Goal: Navigation & Orientation: Find specific page/section

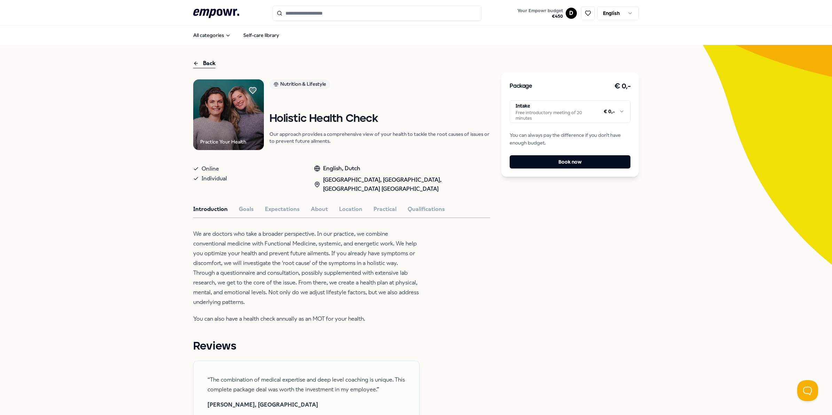
click at [206, 11] on icon ".empowr-logo_svg__cls-1{fill:#03032f}" at bounding box center [216, 13] width 46 height 13
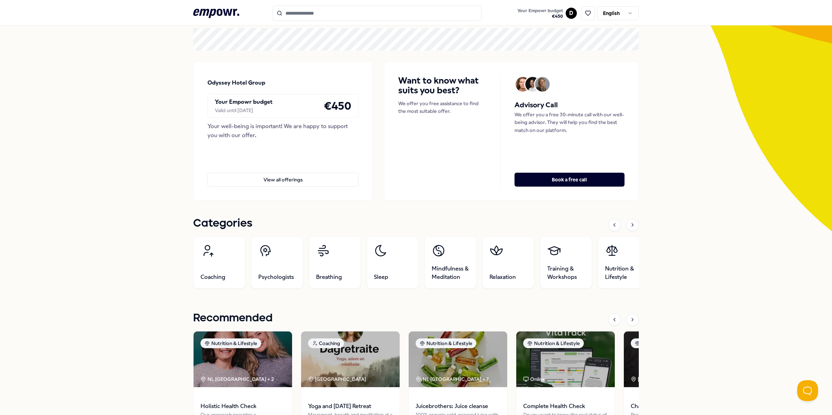
scroll to position [174, 0]
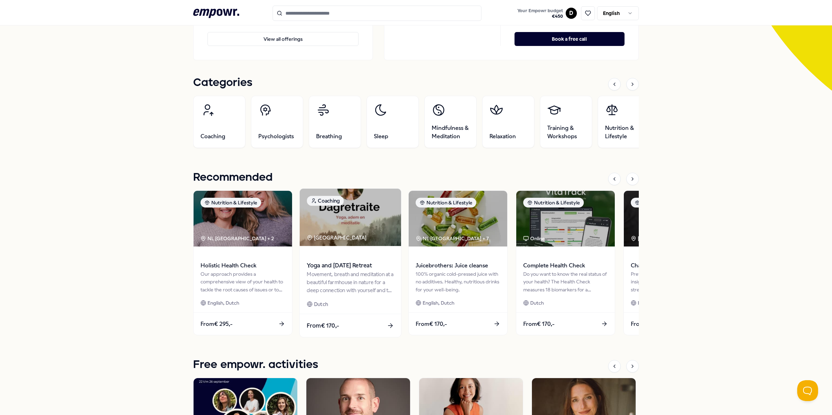
click at [342, 260] on span at bounding box center [350, 256] width 87 height 8
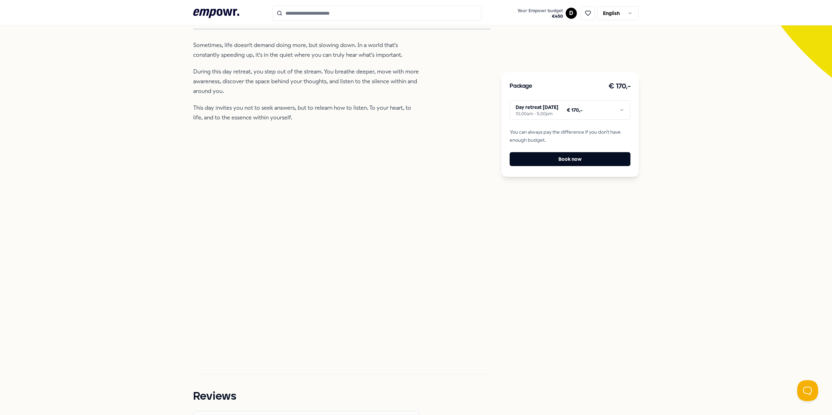
scroll to position [219, 0]
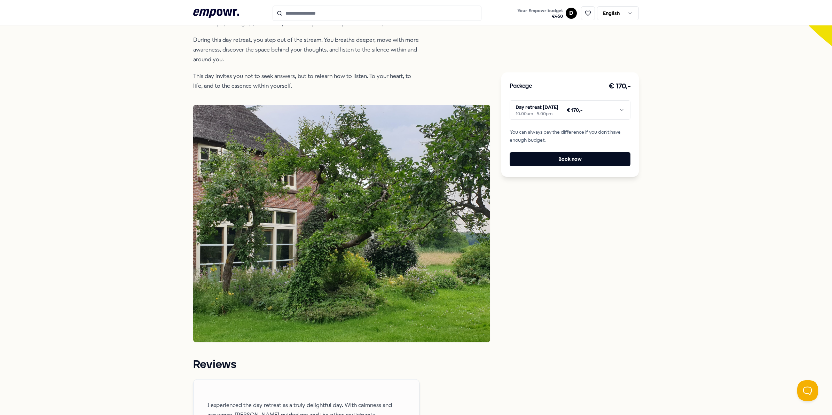
click at [201, 13] on icon at bounding box center [216, 13] width 46 height 9
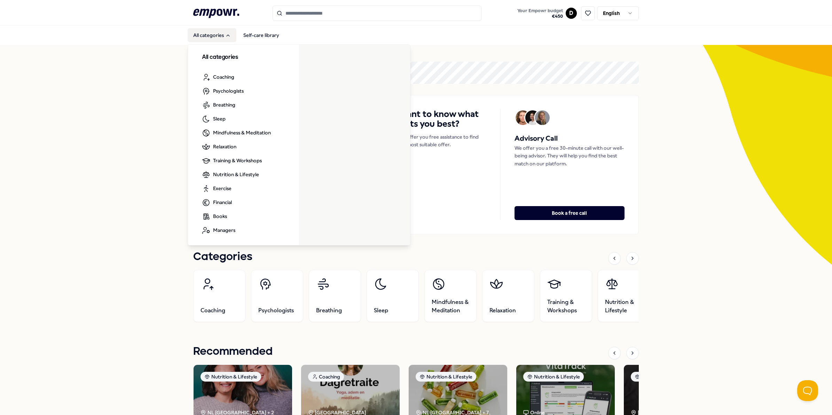
click at [225, 36] on icon "Main" at bounding box center [228, 36] width 6 height 6
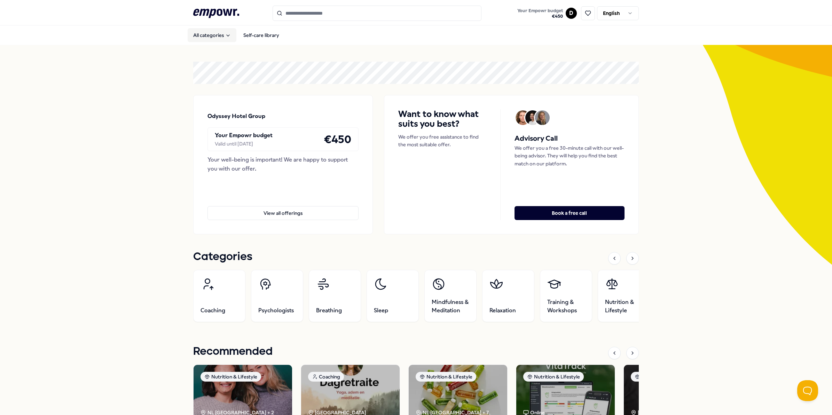
click at [225, 36] on icon "Main" at bounding box center [228, 36] width 6 height 6
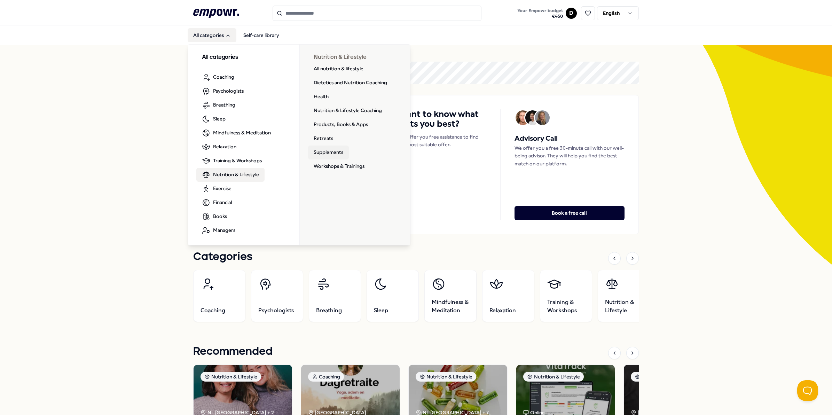
click at [318, 154] on link "Supplements" at bounding box center [328, 152] width 41 height 14
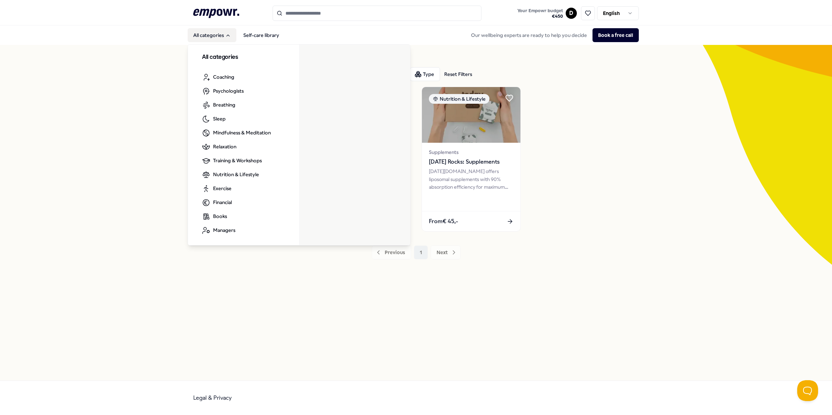
click at [203, 33] on button "All categories" at bounding box center [212, 35] width 49 height 14
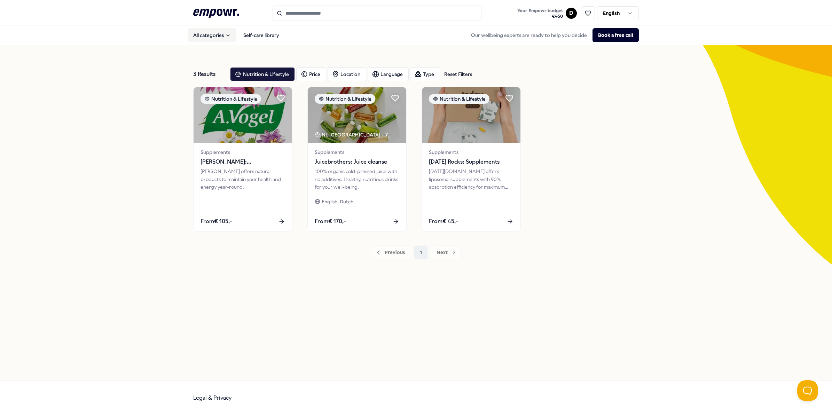
click at [203, 33] on button "All categories" at bounding box center [212, 35] width 49 height 14
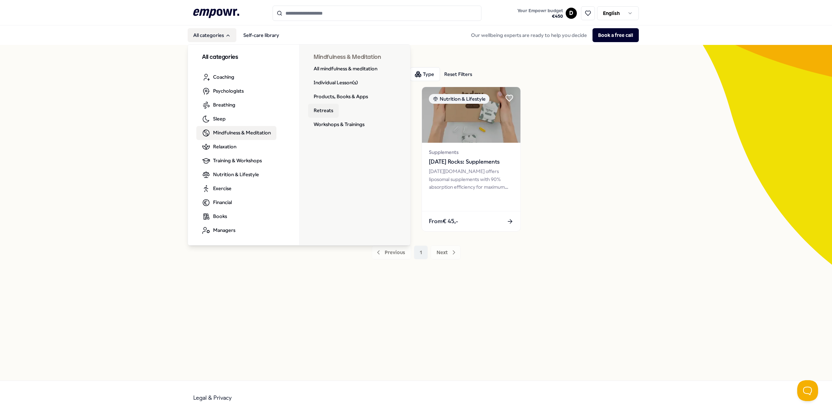
click at [323, 108] on link "Retreats" at bounding box center [323, 111] width 31 height 14
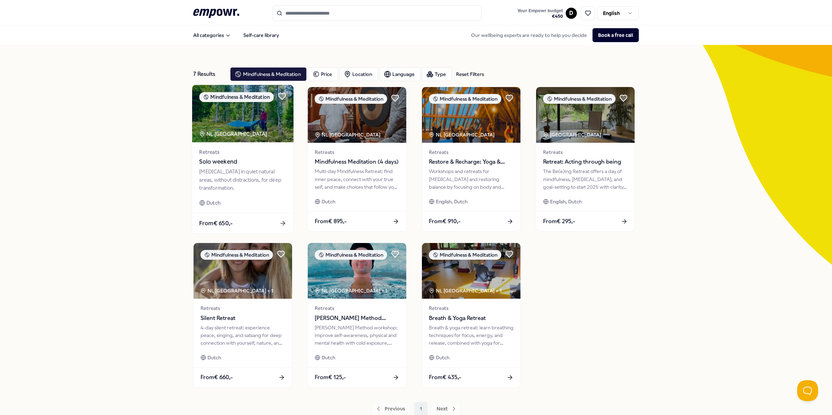
click at [203, 161] on span "Solo weekend" at bounding box center [242, 161] width 87 height 9
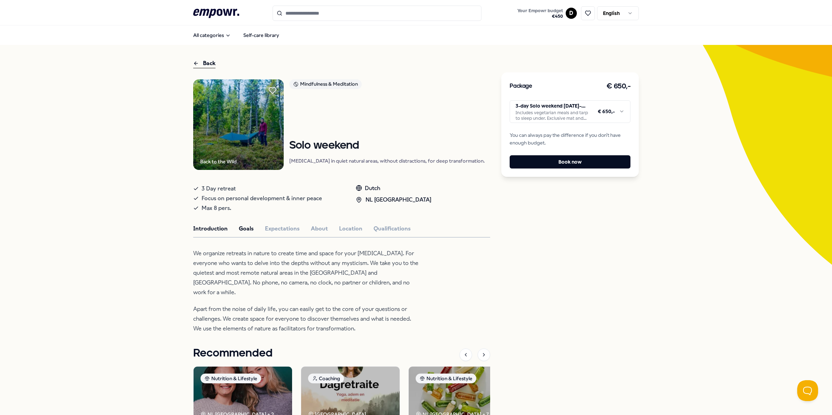
click at [239, 230] on button "Goals" at bounding box center [246, 228] width 15 height 9
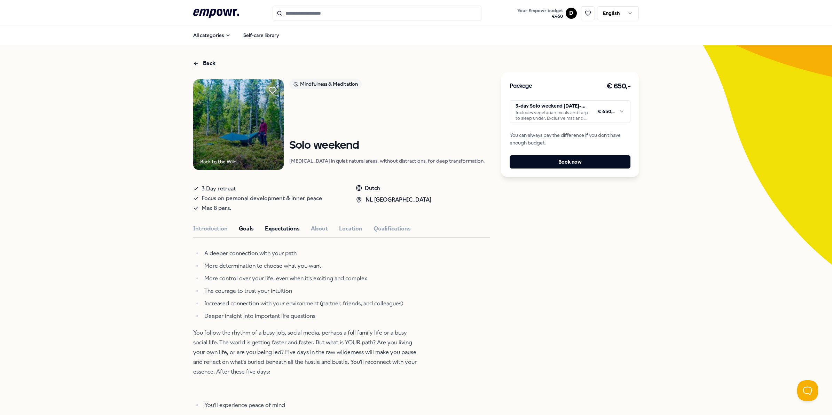
click at [275, 227] on button "Expectations" at bounding box center [282, 228] width 35 height 9
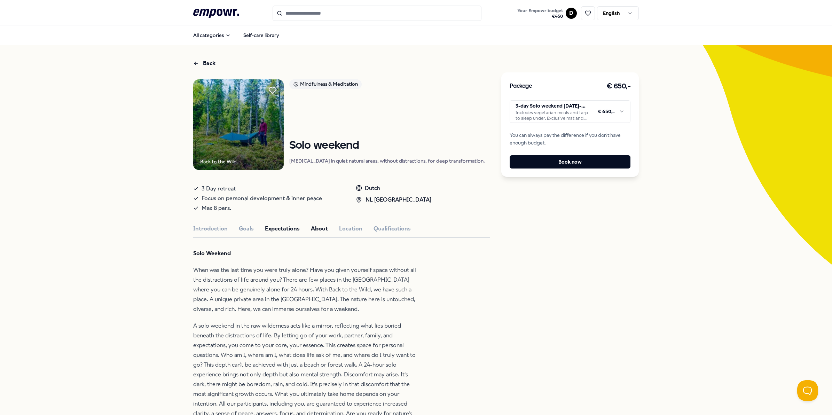
click at [318, 225] on button "About" at bounding box center [319, 228] width 17 height 9
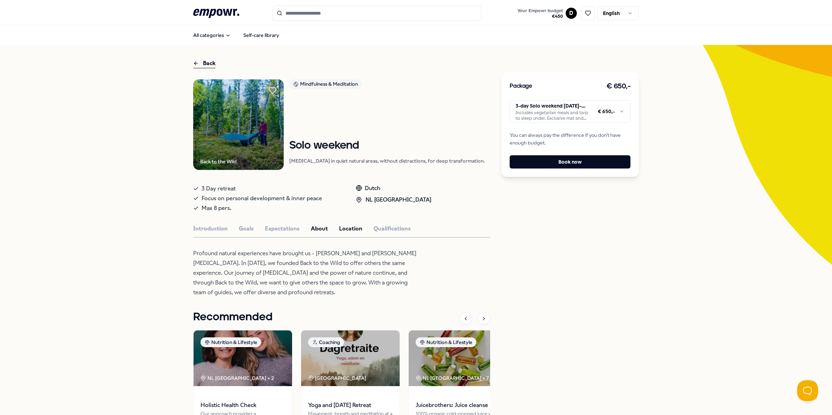
click at [344, 226] on button "Location" at bounding box center [350, 228] width 23 height 9
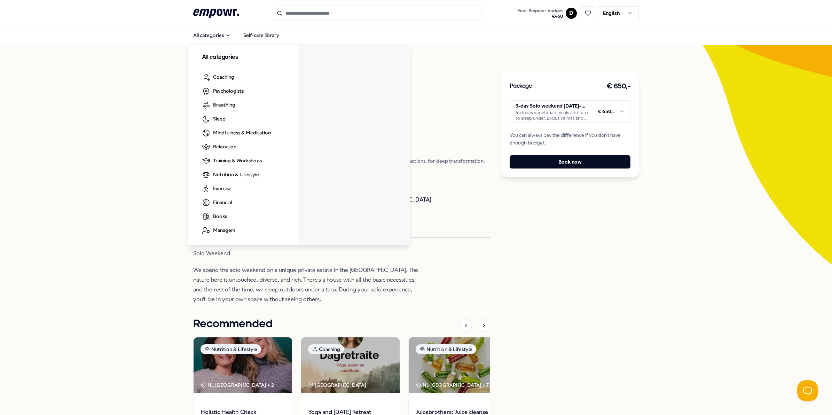
click at [201, 13] on icon at bounding box center [216, 13] width 46 height 9
